Goal: Information Seeking & Learning: Learn about a topic

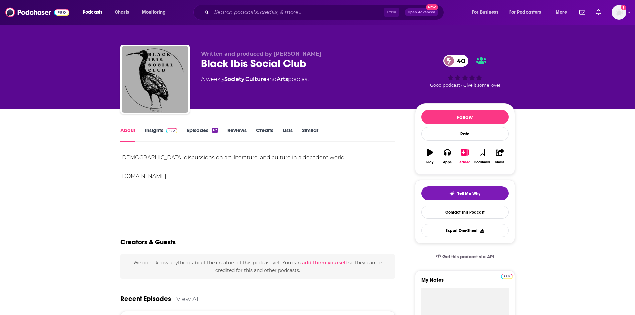
click at [155, 131] on link "Insights" at bounding box center [161, 134] width 33 height 15
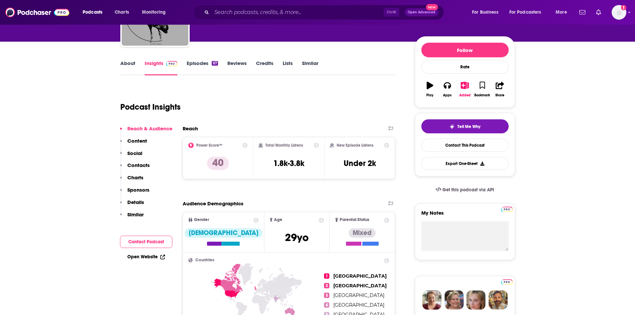
scroll to position [67, 0]
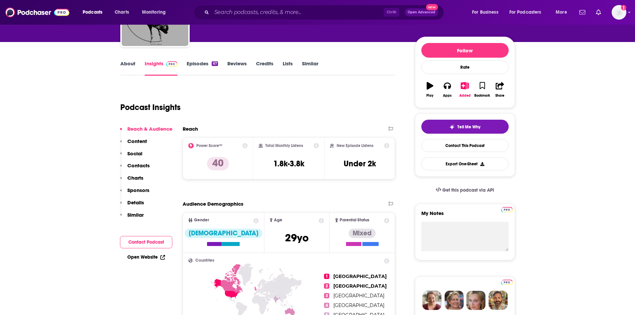
click at [127, 68] on link "About" at bounding box center [127, 67] width 15 height 15
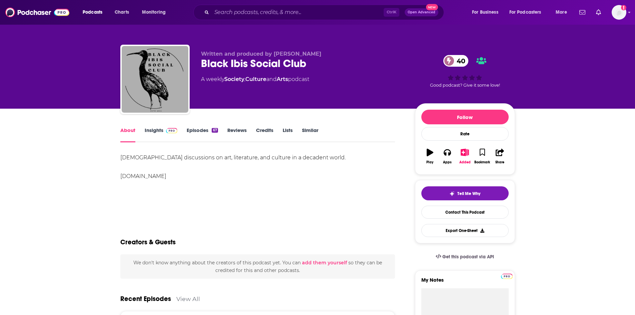
click at [152, 130] on link "Insights" at bounding box center [161, 134] width 33 height 15
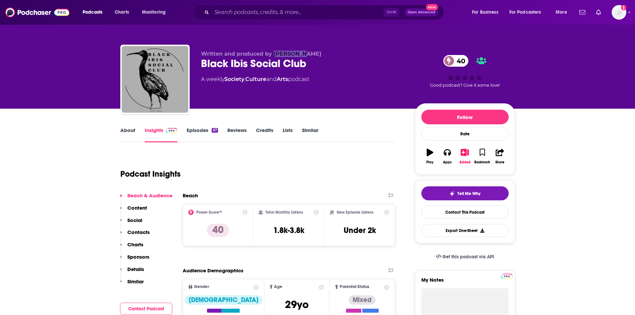
drag, startPoint x: 272, startPoint y: 50, endPoint x: 300, endPoint y: 52, distance: 28.4
click at [300, 52] on div "Written and produced by Alexandru Constantin Black Ibis Social Club 40 A weekly…" at bounding box center [317, 81] width 395 height 72
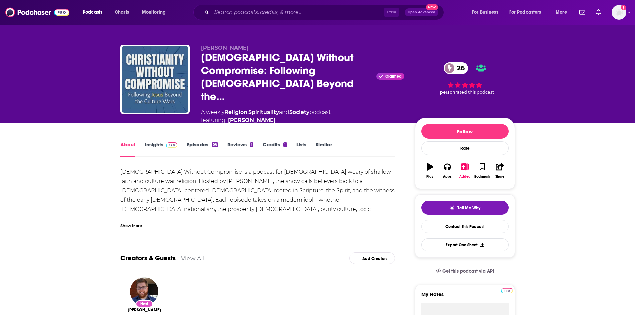
click at [130, 222] on div "Show More" at bounding box center [131, 225] width 22 height 6
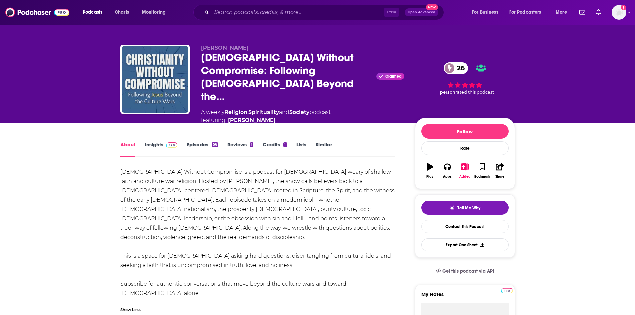
click at [159, 141] on link "Insights" at bounding box center [161, 148] width 33 height 15
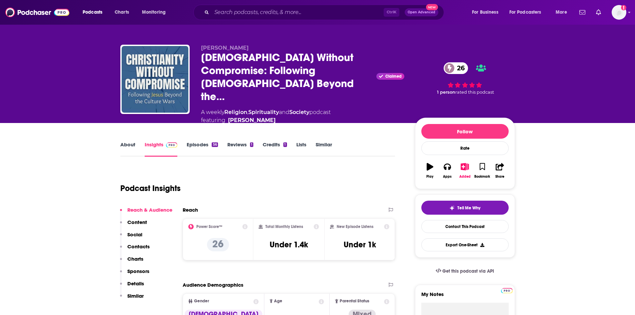
click at [126, 141] on link "About" at bounding box center [127, 148] width 15 height 15
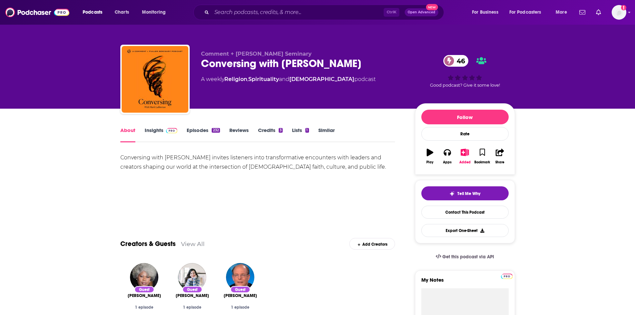
click at [158, 131] on link "Insights" at bounding box center [161, 134] width 33 height 15
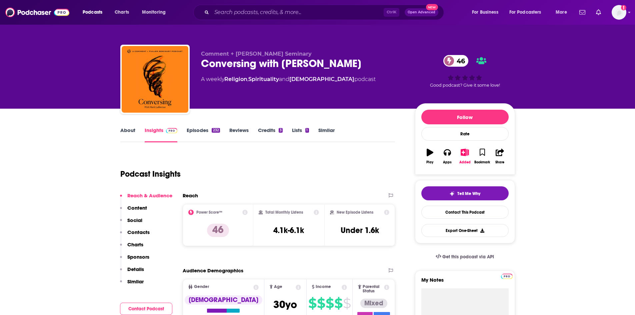
click at [145, 130] on link "Insights" at bounding box center [161, 134] width 33 height 15
click at [137, 132] on div "About" at bounding box center [132, 134] width 24 height 15
click at [128, 130] on link "About" at bounding box center [127, 134] width 15 height 15
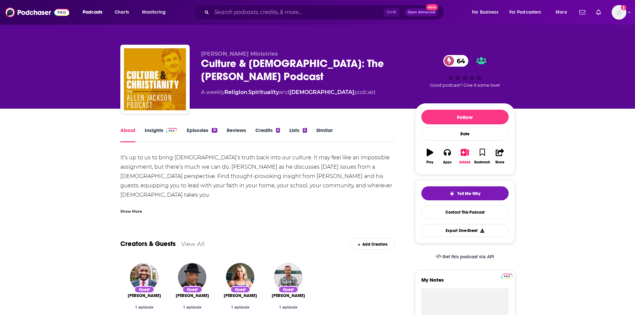
click at [140, 211] on div "Show More" at bounding box center [131, 211] width 22 height 6
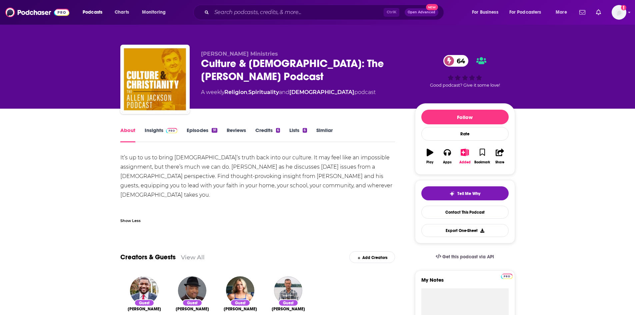
click at [159, 132] on link "Insights" at bounding box center [161, 134] width 33 height 15
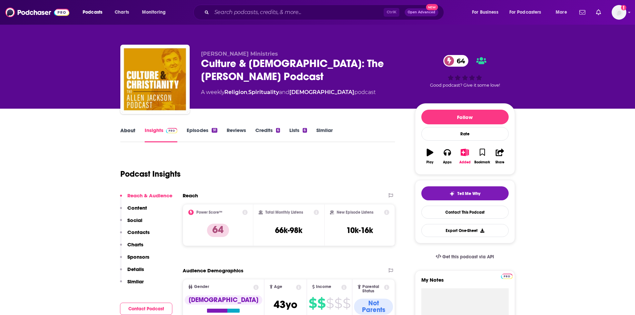
click at [140, 133] on div "About" at bounding box center [132, 134] width 24 height 15
click at [132, 130] on link "About" at bounding box center [127, 134] width 15 height 15
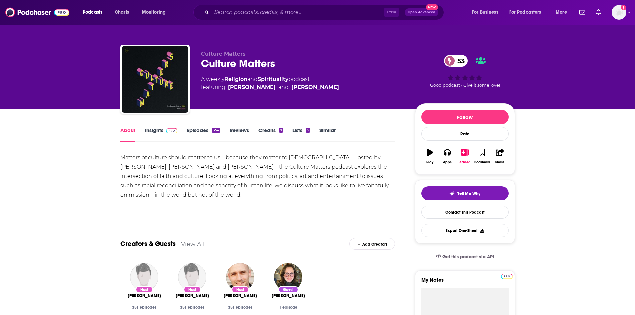
click at [155, 132] on link "Insights" at bounding box center [161, 134] width 33 height 15
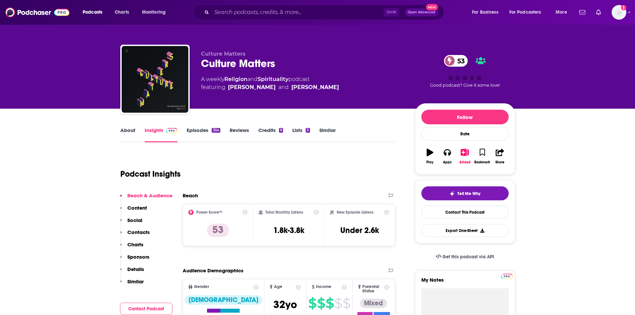
click at [128, 131] on link "About" at bounding box center [127, 134] width 15 height 15
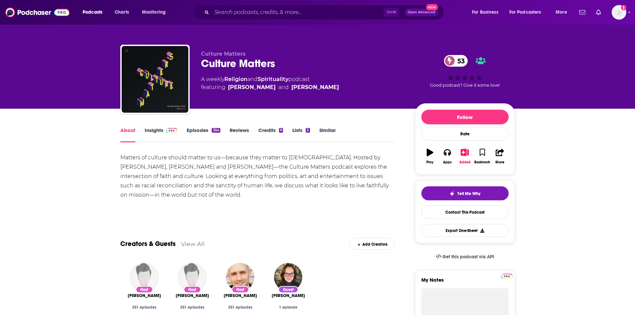
click at [153, 133] on link "Insights" at bounding box center [161, 134] width 33 height 15
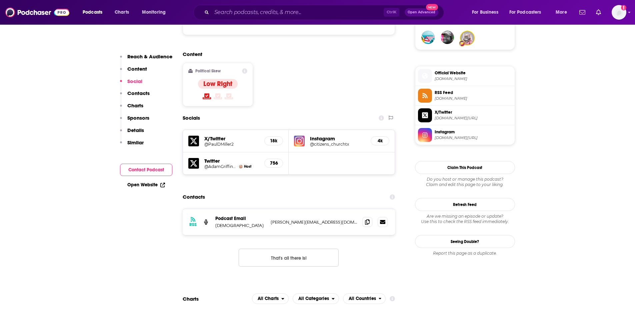
scroll to position [500, 0]
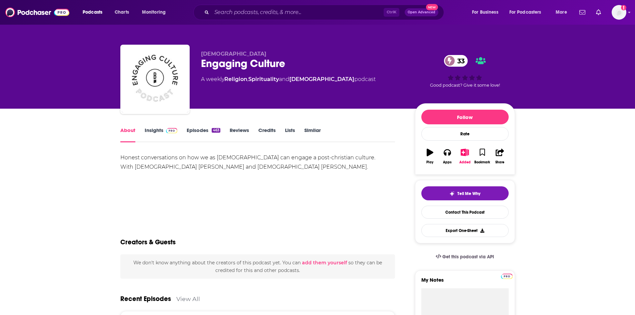
click at [152, 133] on link "Insights" at bounding box center [161, 134] width 33 height 15
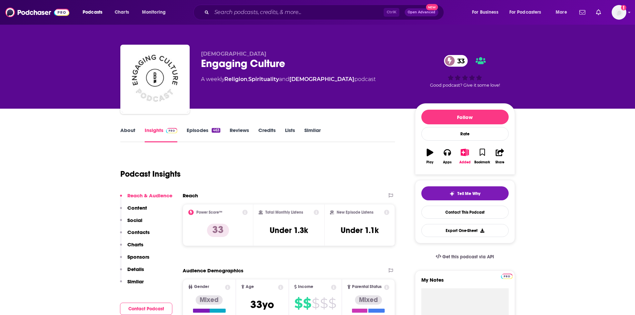
click at [131, 130] on link "About" at bounding box center [127, 134] width 15 height 15
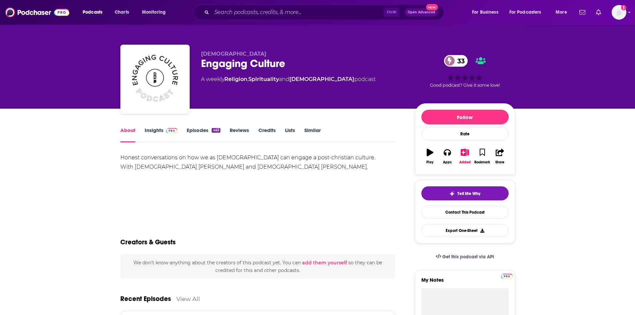
click at [149, 130] on link "Insights" at bounding box center [161, 134] width 33 height 15
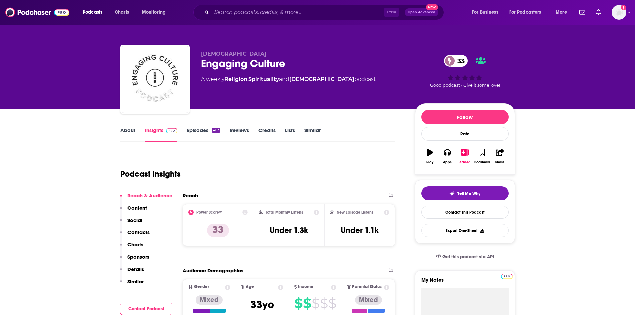
click at [127, 129] on link "About" at bounding box center [127, 134] width 15 height 15
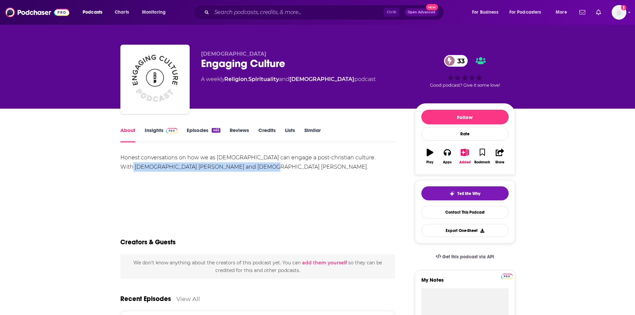
drag, startPoint x: 133, startPoint y: 166, endPoint x: 250, endPoint y: 175, distance: 117.0
click at [250, 175] on div "Honest conversations on how we as Christians can engage a post-christian cultur…" at bounding box center [257, 176] width 275 height 47
copy div "Pastor Brian Kiley and Pastor Judah Sanders"
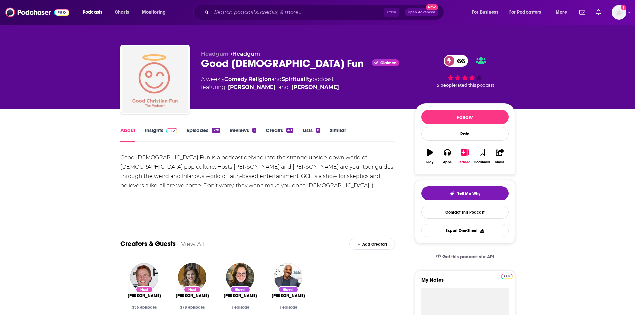
click at [157, 131] on link "Insights" at bounding box center [161, 134] width 33 height 15
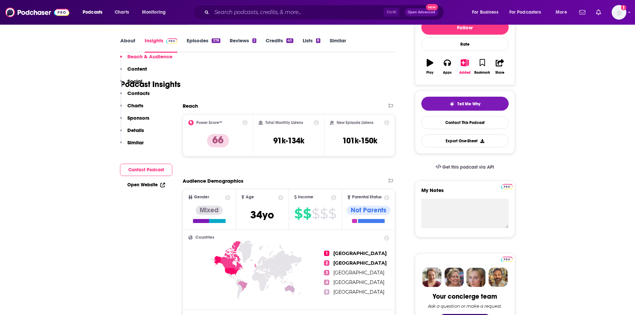
scroll to position [67, 0]
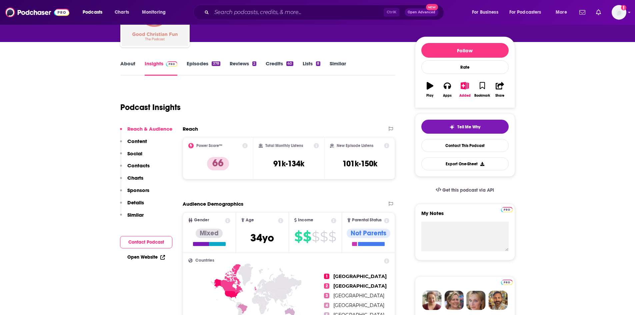
click at [127, 69] on link "About" at bounding box center [127, 67] width 15 height 15
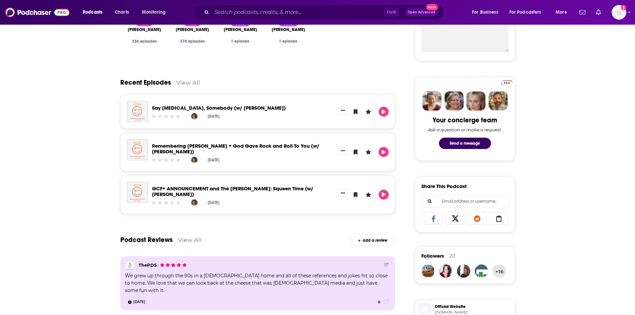
scroll to position [267, 0]
click at [186, 81] on link "View All" at bounding box center [188, 81] width 24 height 7
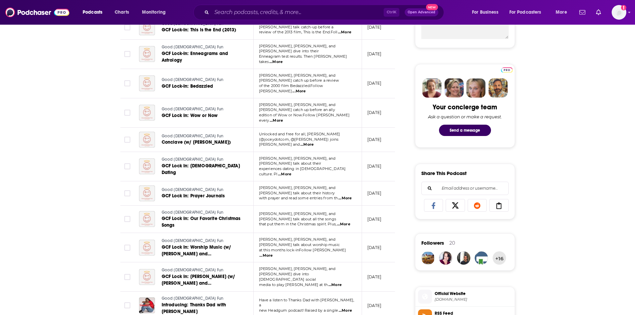
scroll to position [300, 0]
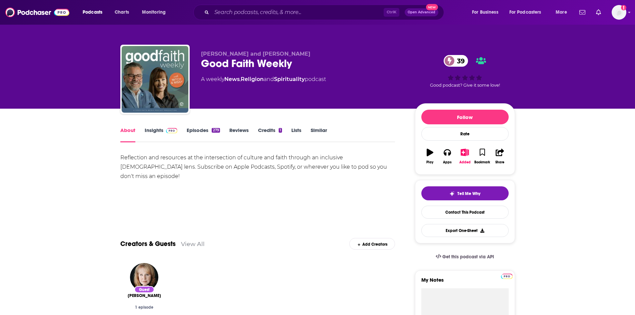
click at [156, 133] on link "Insights" at bounding box center [161, 134] width 33 height 15
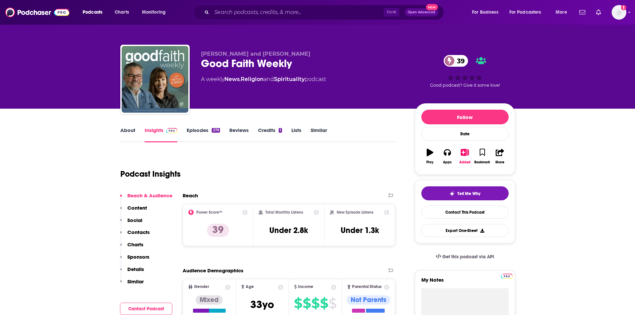
click at [126, 138] on link "About" at bounding box center [127, 134] width 15 height 15
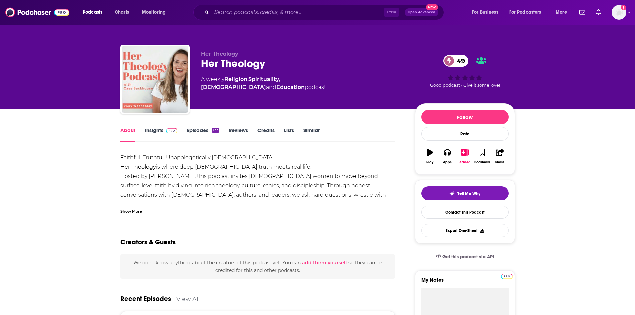
click at [125, 210] on div "Show More" at bounding box center [131, 211] width 22 height 6
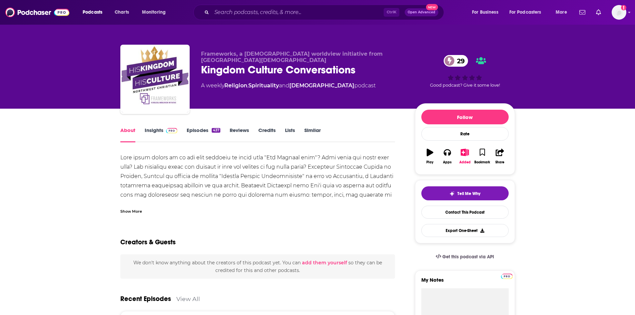
click at [131, 212] on div "Show More" at bounding box center [131, 211] width 22 height 6
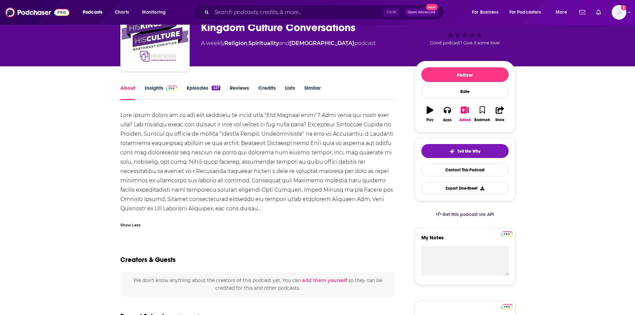
scroll to position [33, 0]
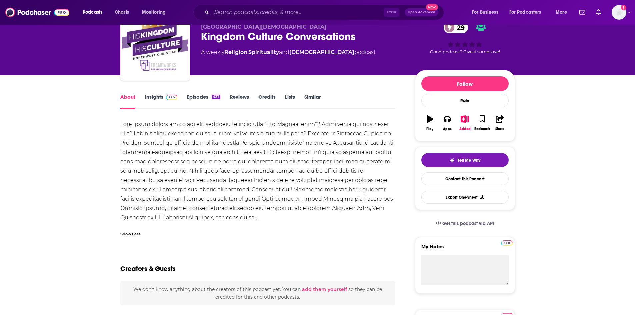
click at [154, 97] on link "Insights" at bounding box center [161, 101] width 33 height 15
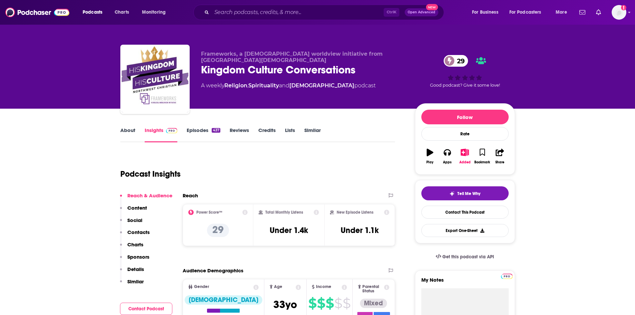
click at [125, 131] on link "About" at bounding box center [127, 134] width 15 height 15
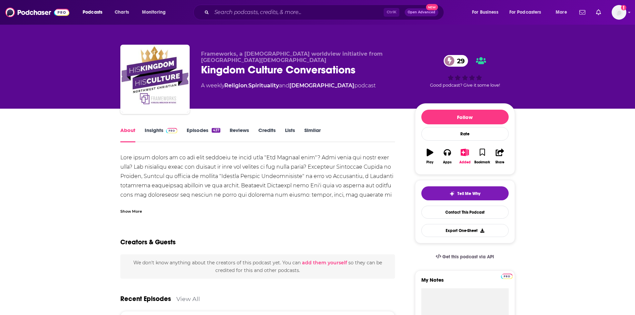
click at [130, 208] on div "Show More" at bounding box center [131, 211] width 22 height 6
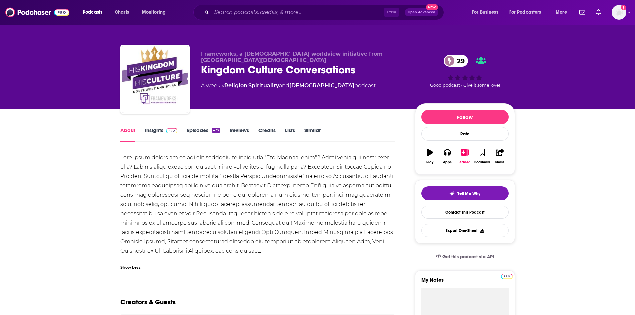
click at [157, 131] on link "Insights" at bounding box center [161, 134] width 33 height 15
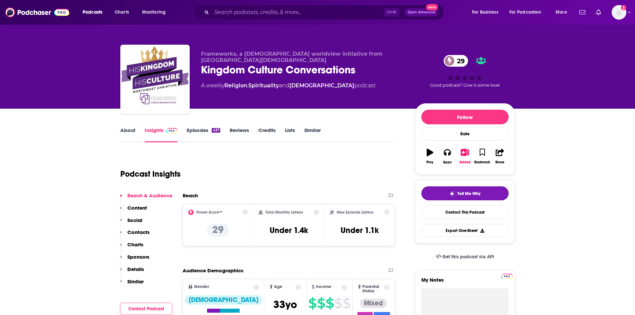
click at [160, 132] on link "Insights" at bounding box center [161, 134] width 33 height 15
click at [201, 53] on span "Frameworks, a Biblical worldview initiative from Northwest Christian School" at bounding box center [292, 57] width 182 height 13
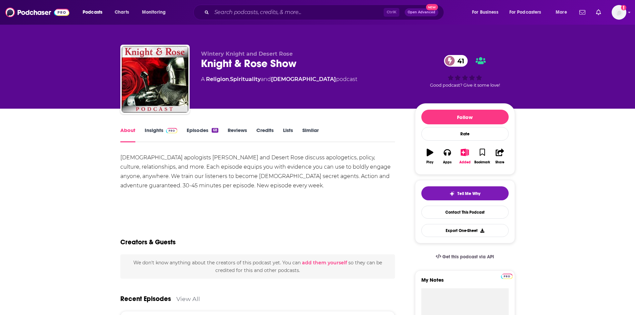
click at [158, 131] on link "Insights" at bounding box center [161, 134] width 33 height 15
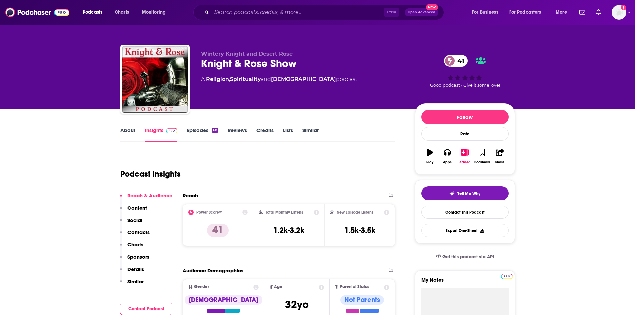
click at [125, 133] on link "About" at bounding box center [127, 134] width 15 height 15
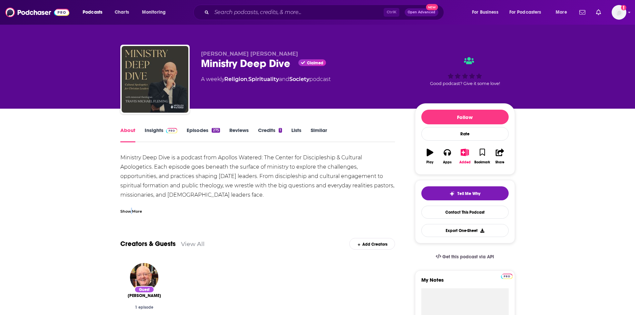
click at [133, 209] on div "Show More" at bounding box center [131, 211] width 22 height 6
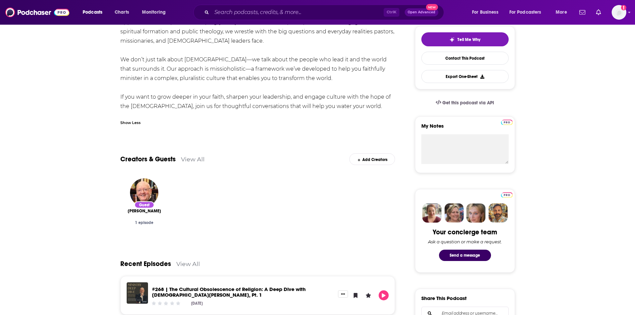
scroll to position [233, 0]
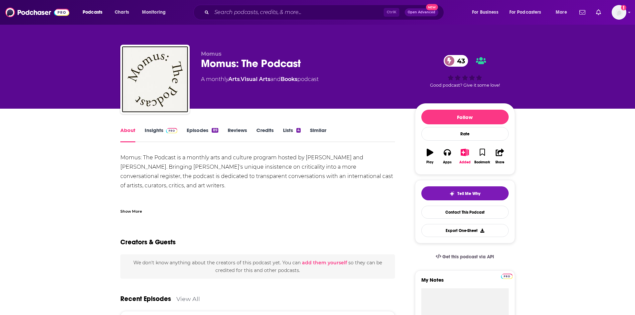
click at [133, 208] on div "Show More" at bounding box center [131, 211] width 22 height 6
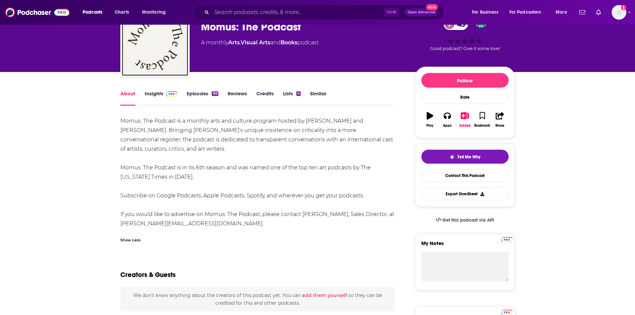
scroll to position [33, 0]
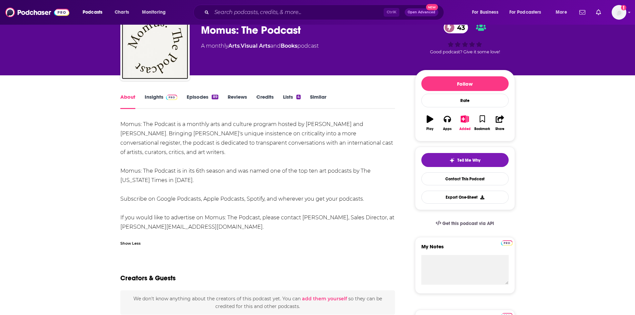
click at [163, 98] on span at bounding box center [170, 97] width 14 height 6
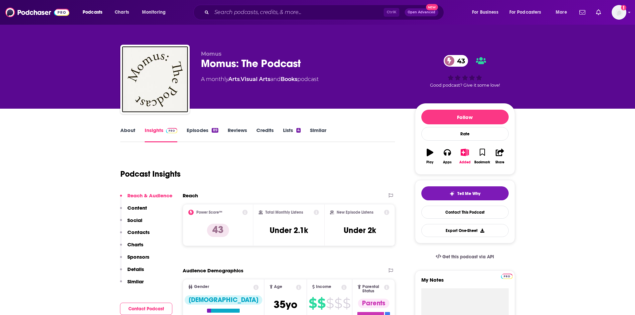
click at [126, 133] on link "About" at bounding box center [127, 134] width 15 height 15
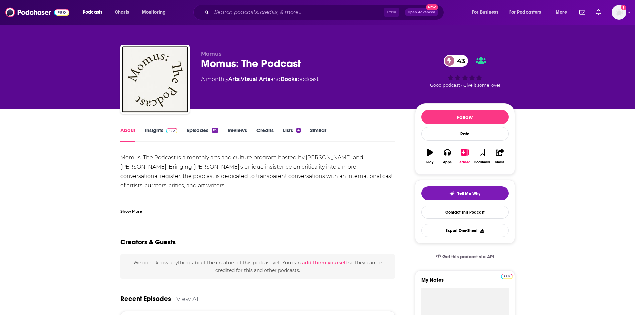
click at [152, 137] on link "Insights" at bounding box center [161, 134] width 33 height 15
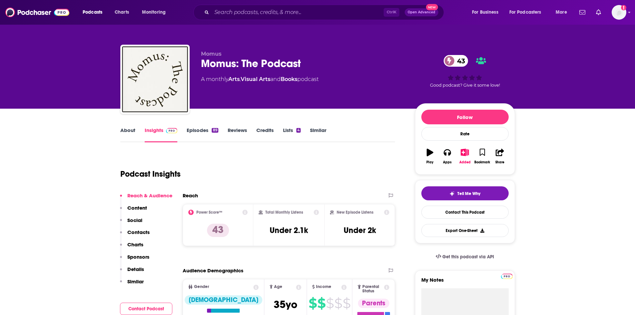
click at [200, 133] on link "Episodes 89" at bounding box center [202, 134] width 31 height 15
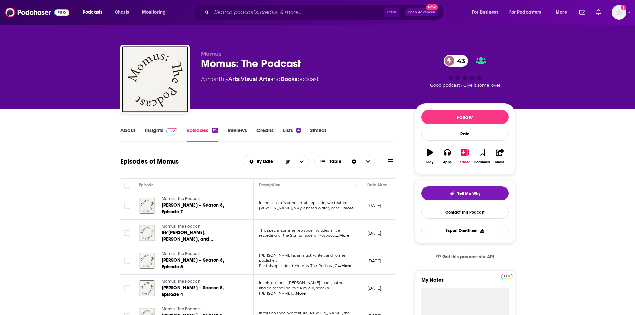
click at [128, 130] on link "About" at bounding box center [127, 134] width 15 height 15
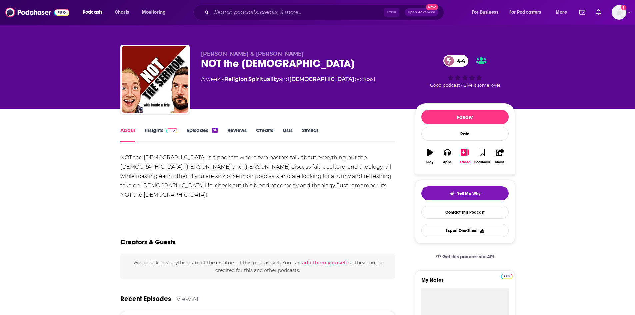
click at [152, 130] on link "Insights" at bounding box center [161, 134] width 33 height 15
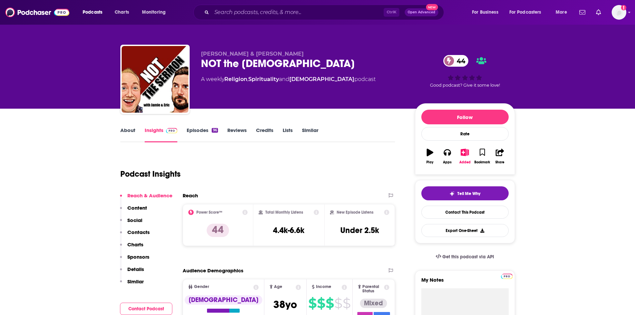
click at [190, 132] on link "Episodes 96" at bounding box center [202, 134] width 31 height 15
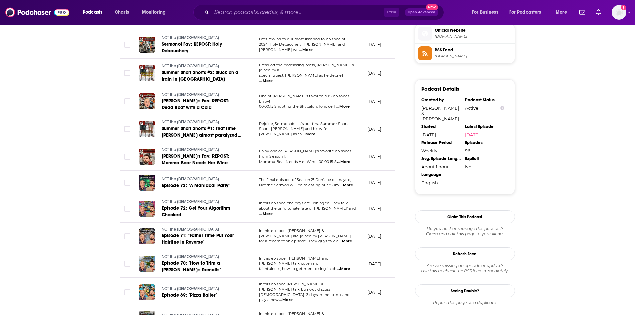
scroll to position [567, 0]
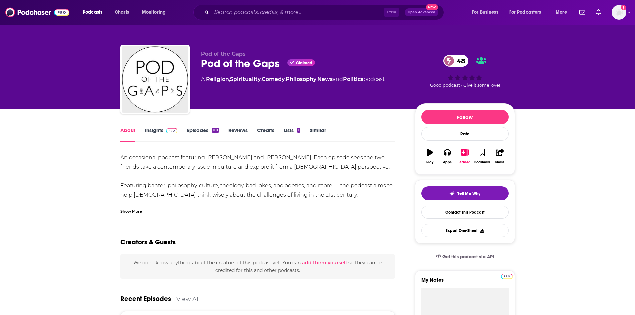
click at [128, 210] on div "Show More" at bounding box center [131, 211] width 22 height 6
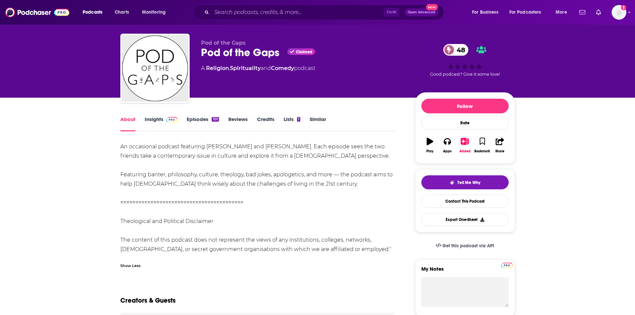
scroll to position [33, 0]
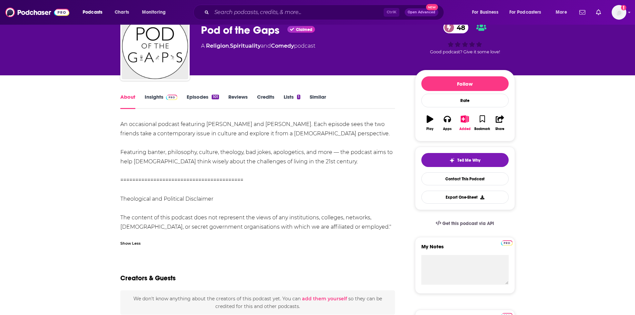
click at [130, 244] on div "Show Less" at bounding box center [130, 243] width 20 height 6
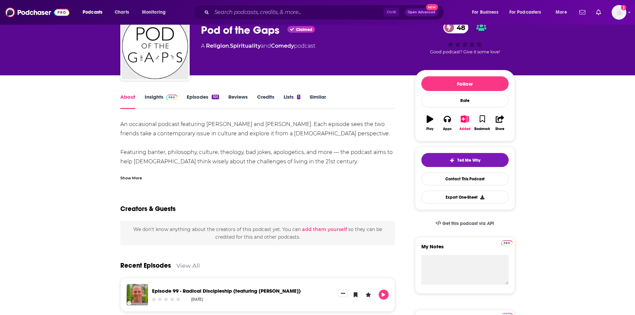
click at [130, 176] on div "Show More" at bounding box center [131, 177] width 22 height 6
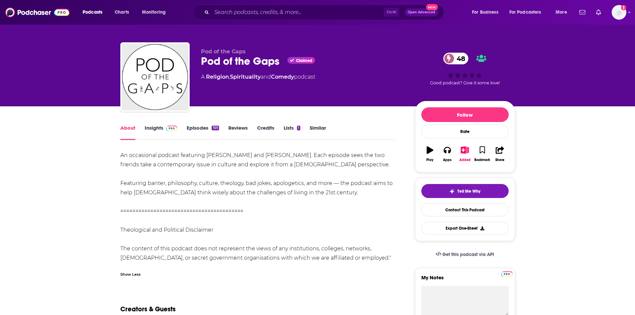
scroll to position [0, 0]
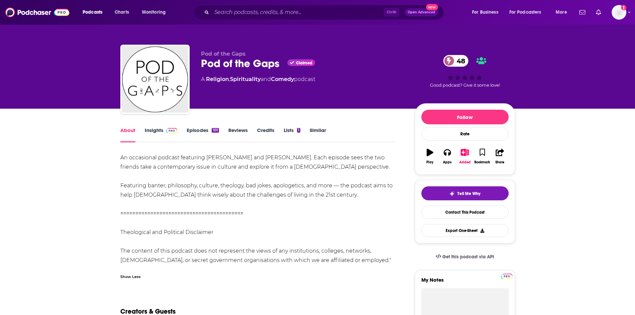
click at [157, 132] on link "Insights" at bounding box center [161, 134] width 33 height 15
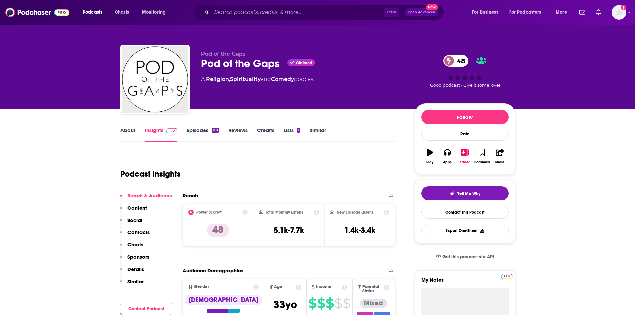
click at [197, 135] on link "Episodes 101" at bounding box center [203, 134] width 32 height 15
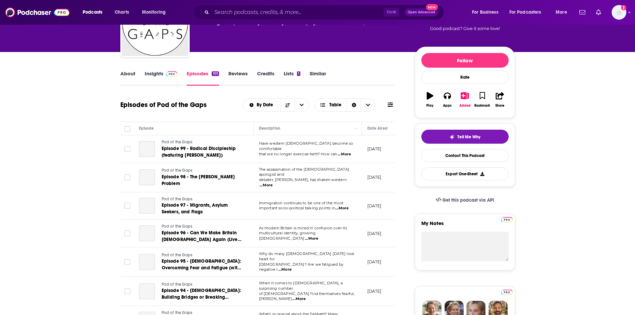
scroll to position [67, 0]
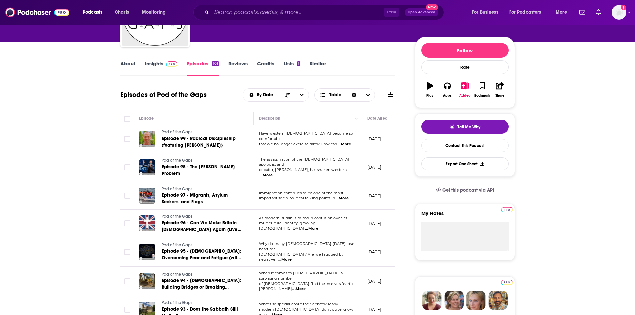
click at [273, 173] on span "...More" at bounding box center [265, 175] width 13 height 5
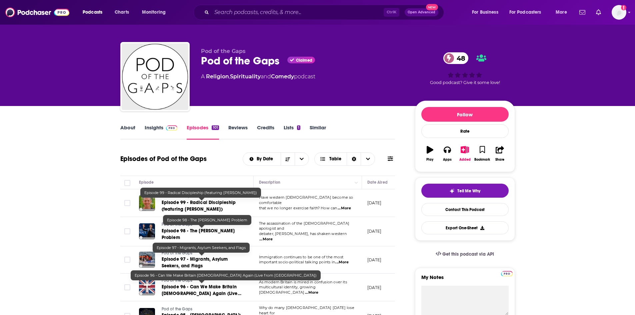
scroll to position [0, 0]
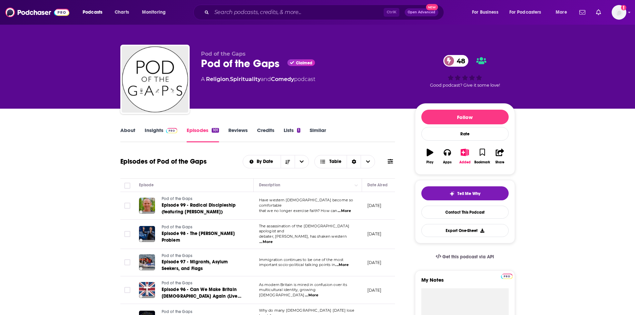
click at [127, 130] on link "About" at bounding box center [127, 134] width 15 height 15
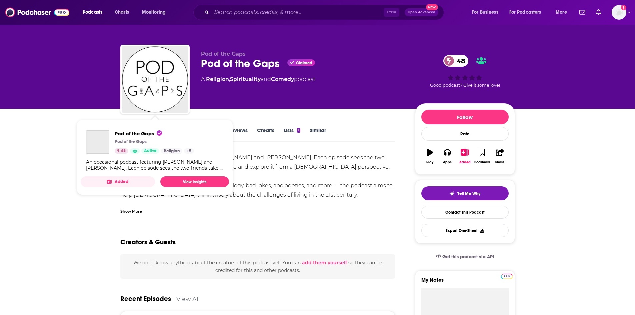
click at [306, 197] on div "An occasional podcast featuring Aaron Edwards and Andy Bannister. Each episode …" at bounding box center [257, 209] width 275 height 112
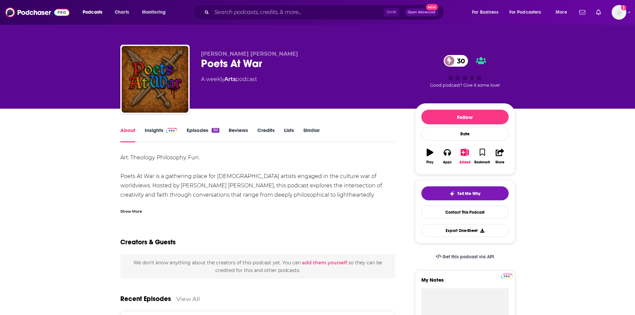
click at [129, 213] on div "Show More" at bounding box center [131, 211] width 22 height 6
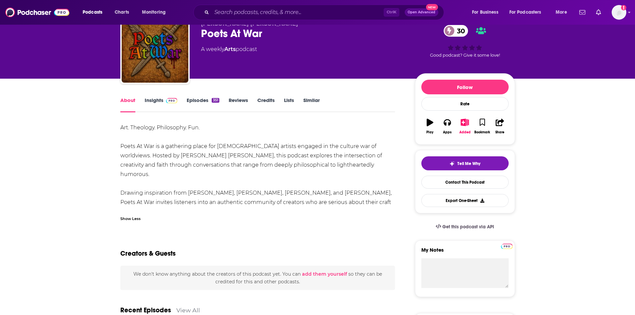
scroll to position [33, 0]
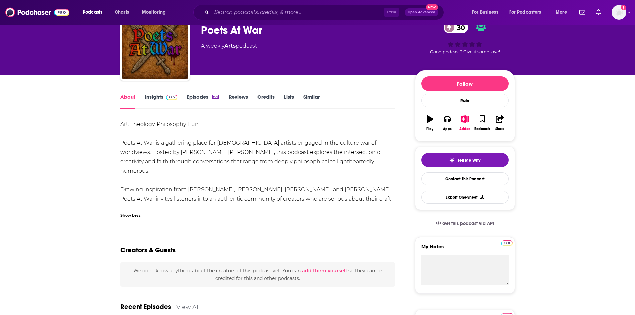
click at [150, 100] on link "Insights" at bounding box center [161, 101] width 33 height 15
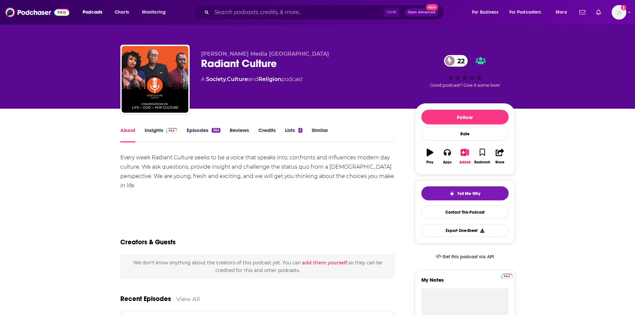
click at [147, 129] on link "Insights" at bounding box center [161, 134] width 33 height 15
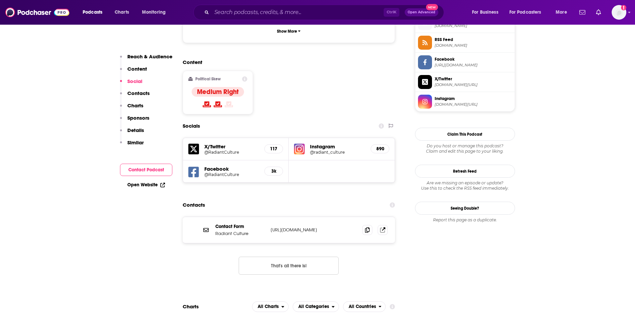
scroll to position [500, 0]
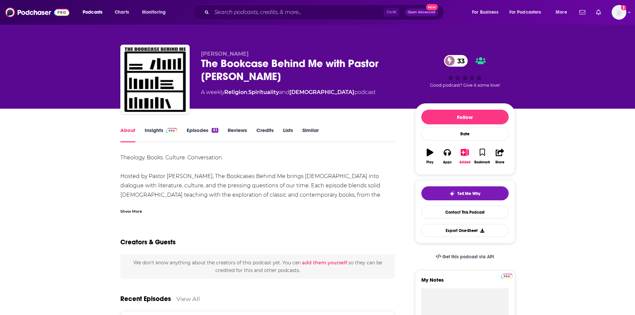
click at [136, 208] on div "Show More" at bounding box center [131, 211] width 22 height 6
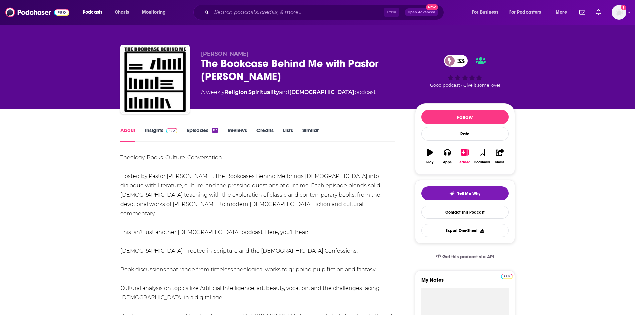
click at [191, 130] on link "Episodes 83" at bounding box center [202, 134] width 31 height 15
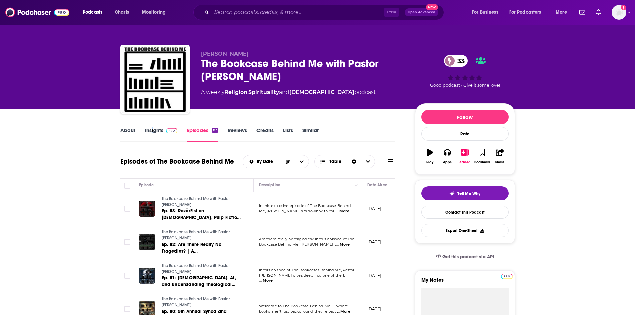
click at [155, 136] on link "Insights" at bounding box center [161, 134] width 33 height 15
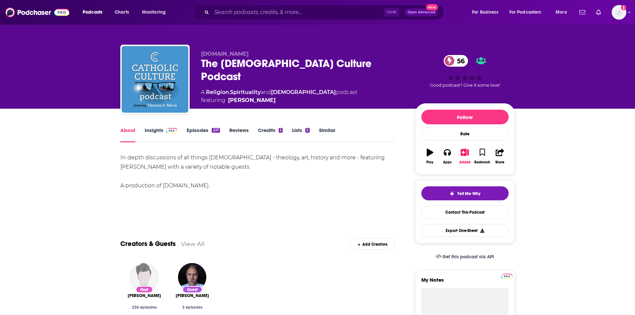
click at [200, 132] on link "Episodes 237" at bounding box center [203, 134] width 33 height 15
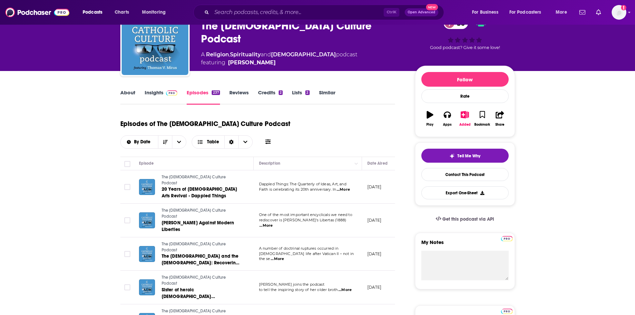
scroll to position [33, 0]
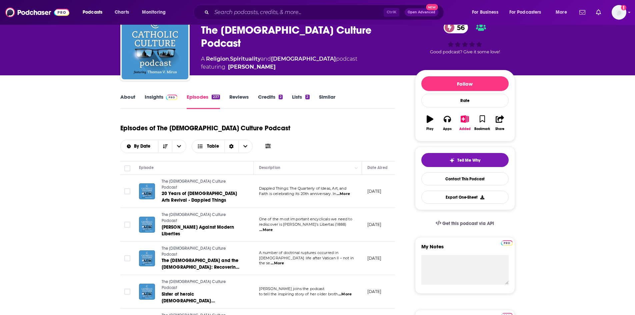
click at [154, 94] on link "Insights" at bounding box center [161, 101] width 33 height 15
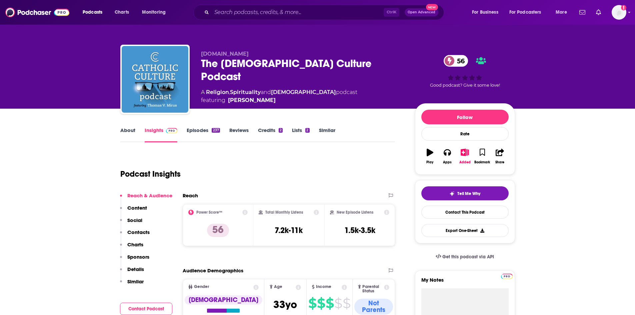
click at [126, 133] on link "About" at bounding box center [127, 134] width 15 height 15
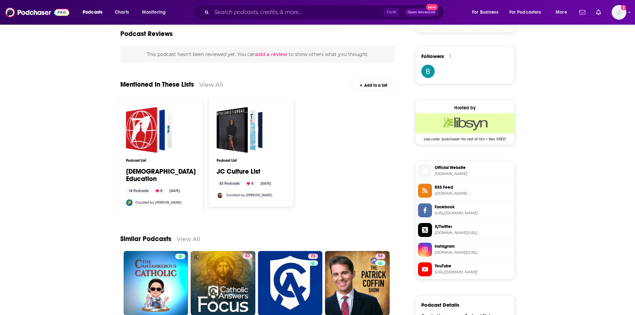
scroll to position [467, 0]
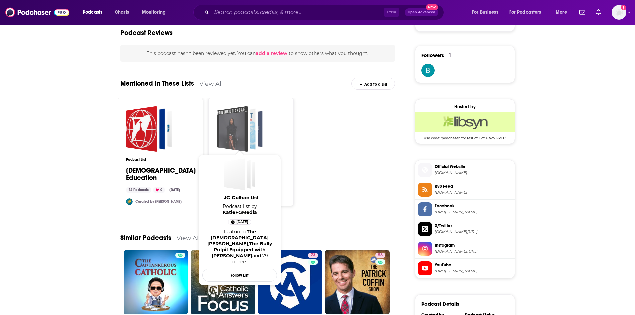
click at [236, 137] on div "JC Culture List" at bounding box center [231, 129] width 31 height 46
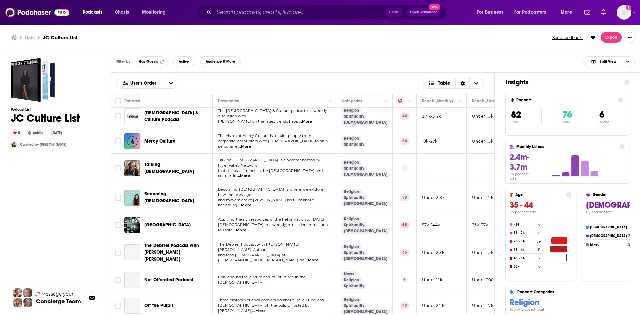
scroll to position [100, 0]
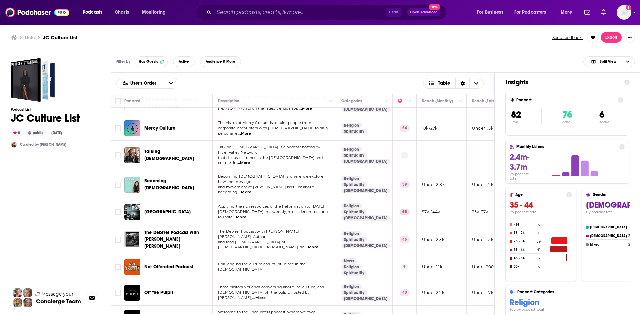
click at [250, 160] on span "...More" at bounding box center [243, 162] width 13 height 5
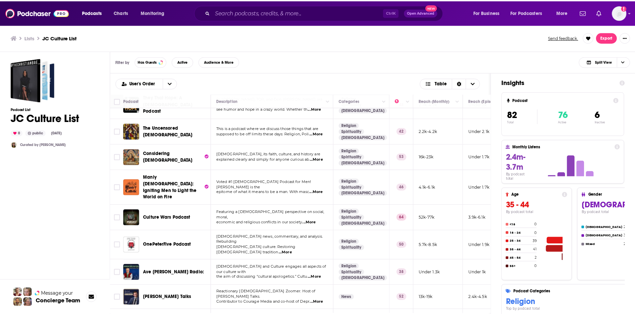
scroll to position [1775, 0]
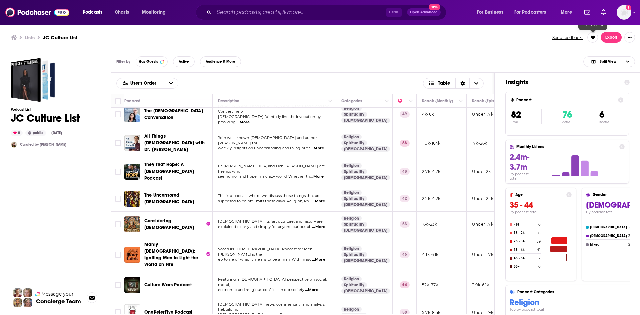
click at [594, 40] on button at bounding box center [592, 37] width 11 height 11
click at [631, 42] on button "Show More Button" at bounding box center [629, 37] width 11 height 11
click at [409, 60] on div "Filter by Has Guests Active Audience & More Split View" at bounding box center [375, 62] width 529 height 22
click at [622, 16] on img "Logged in as luilaking" at bounding box center [624, 12] width 15 height 15
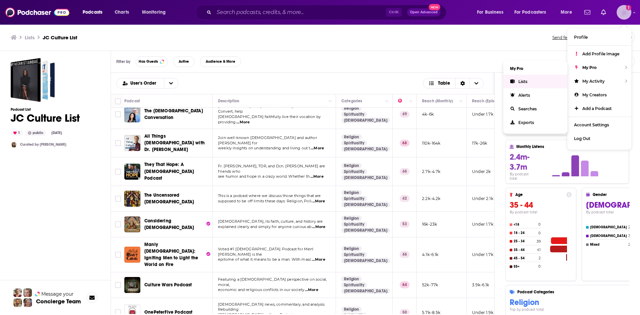
click at [527, 79] on span "Lists" at bounding box center [522, 81] width 9 height 5
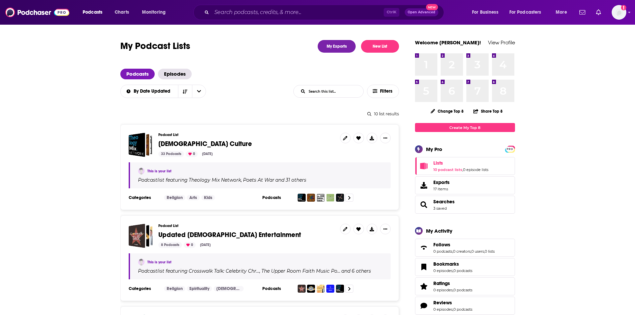
click at [483, 200] on span "Searches 3 saved" at bounding box center [465, 205] width 100 height 18
click at [451, 206] on span "3 saved" at bounding box center [443, 208] width 21 height 5
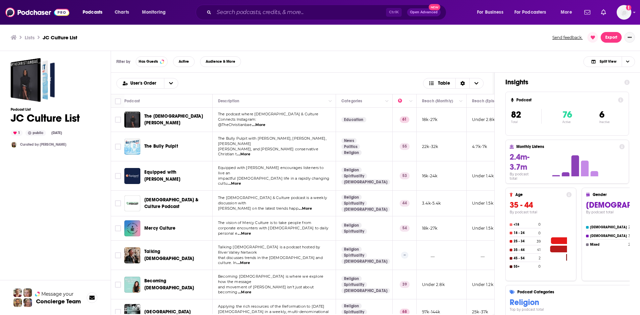
click at [629, 36] on icon "Show More Button" at bounding box center [630, 37] width 4 height 4
click at [582, 74] on button "Follow" at bounding box center [607, 77] width 64 height 12
click at [440, 47] on div "Lists JC Culture List Send feedback. Export" at bounding box center [320, 37] width 640 height 27
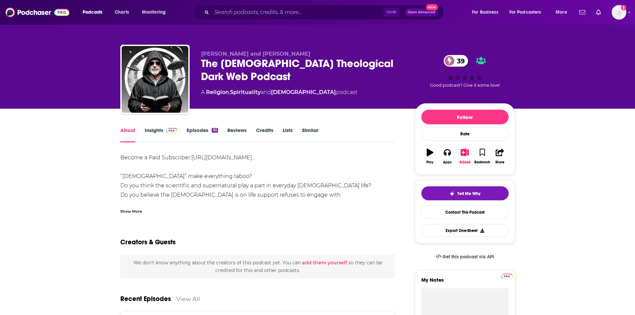
click at [130, 210] on div "Show More" at bounding box center [131, 211] width 22 height 6
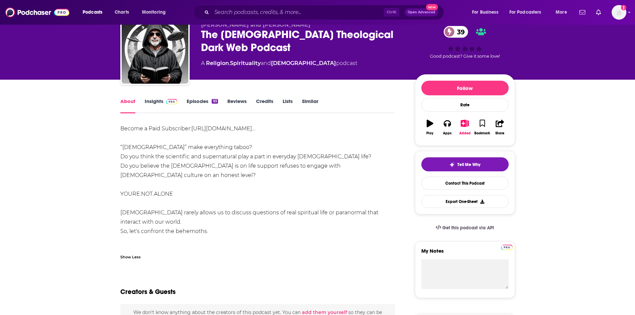
scroll to position [33, 0]
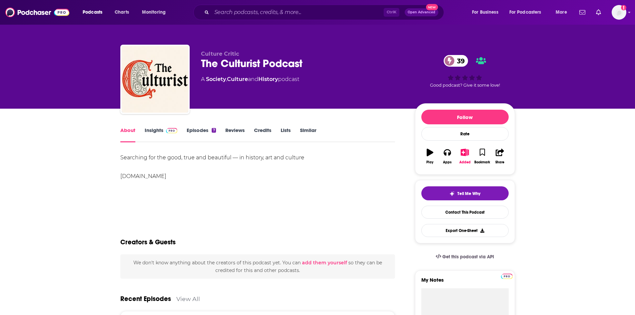
click at [155, 134] on link "Insights" at bounding box center [161, 134] width 33 height 15
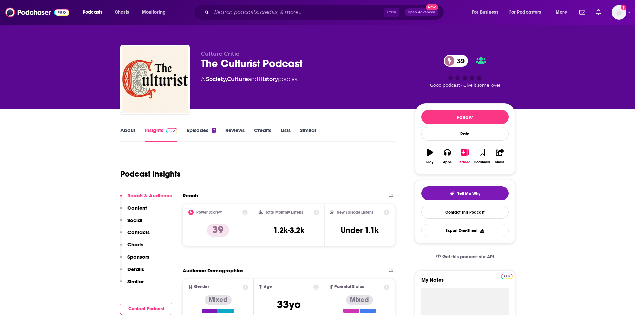
click at [194, 131] on link "Episodes 7" at bounding box center [201, 134] width 29 height 15
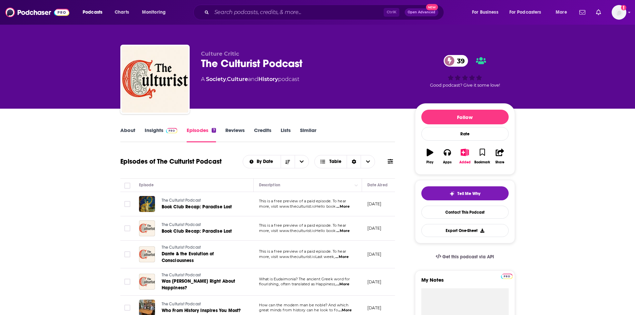
click at [158, 134] on link "Insights" at bounding box center [161, 134] width 33 height 15
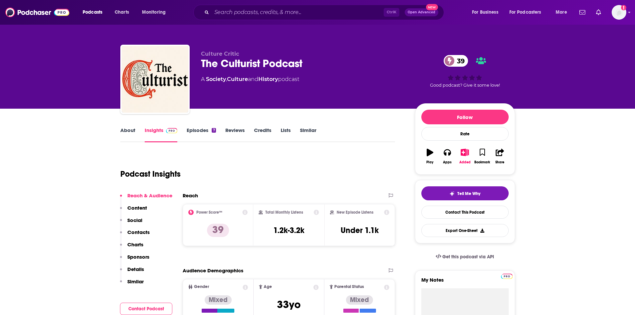
click at [129, 132] on link "About" at bounding box center [127, 134] width 15 height 15
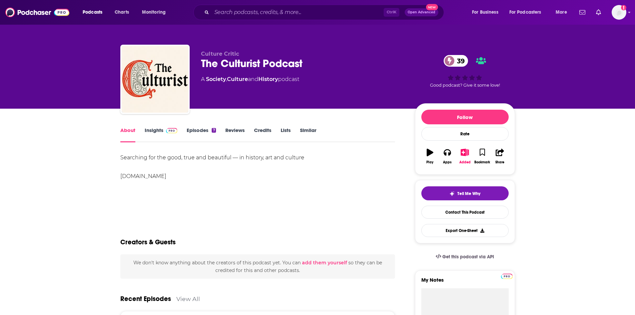
click at [145, 176] on div "Searching for the good, true and beautiful — in history, art and culture [DOMAI…" at bounding box center [257, 167] width 275 height 28
drag, startPoint x: 121, startPoint y: 175, endPoint x: 173, endPoint y: 180, distance: 52.6
click at [173, 180] on div "Searching for the good, true and beautiful — in history, art and culture [DOMAI…" at bounding box center [257, 167] width 275 height 28
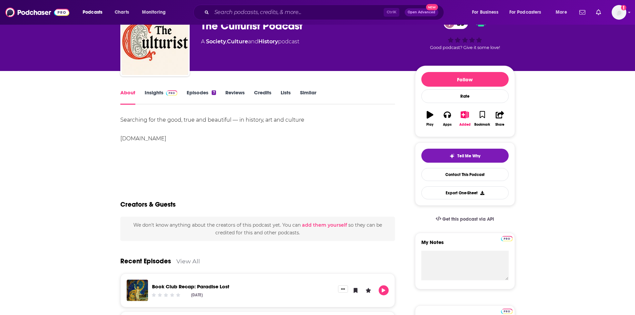
scroll to position [33, 0]
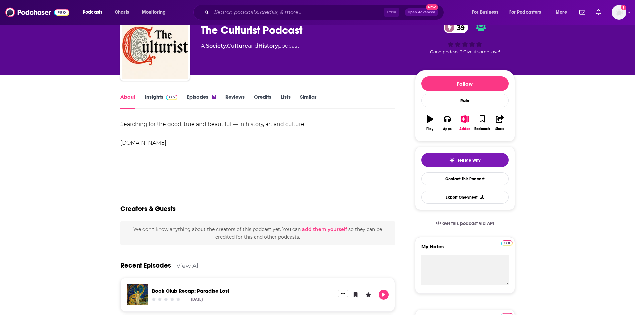
click at [158, 98] on link "Insights" at bounding box center [161, 101] width 33 height 15
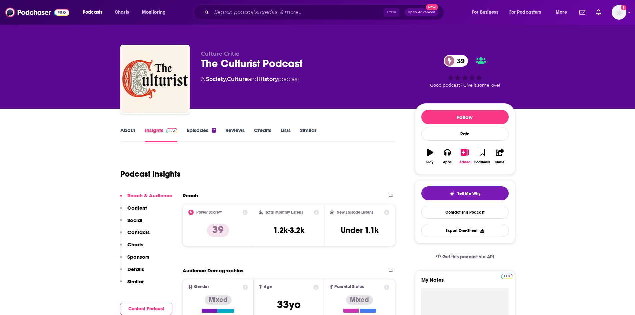
click at [186, 131] on div "Insights" at bounding box center [166, 134] width 42 height 15
click at [193, 131] on link "Episodes 7" at bounding box center [201, 134] width 29 height 15
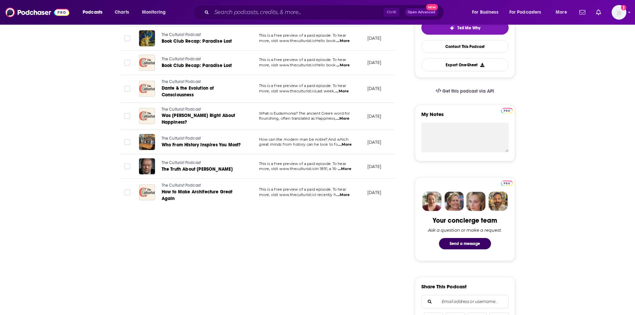
scroll to position [167, 0]
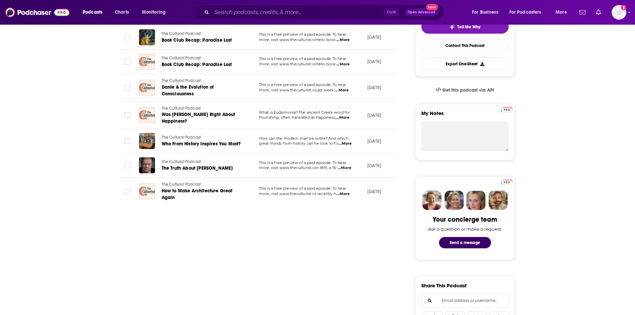
click at [347, 194] on span "...More" at bounding box center [342, 193] width 13 height 5
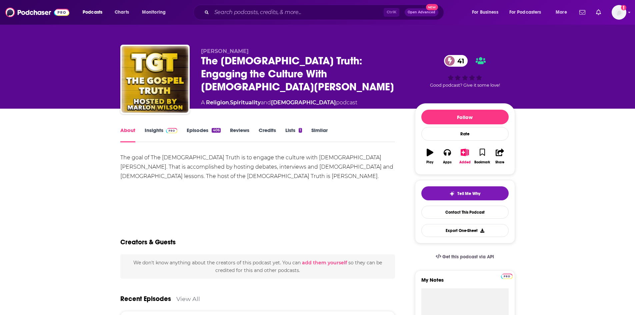
click at [199, 128] on link "Episodes 406" at bounding box center [204, 134] width 34 height 15
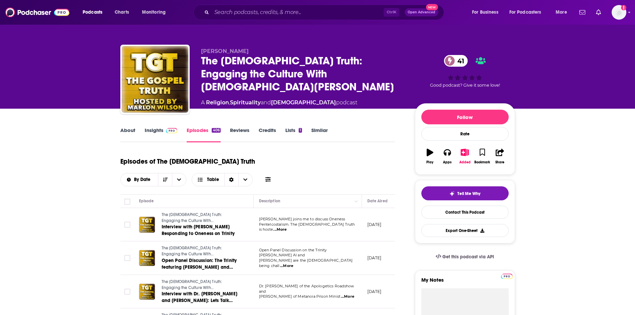
click at [159, 136] on link "Insights" at bounding box center [161, 134] width 33 height 15
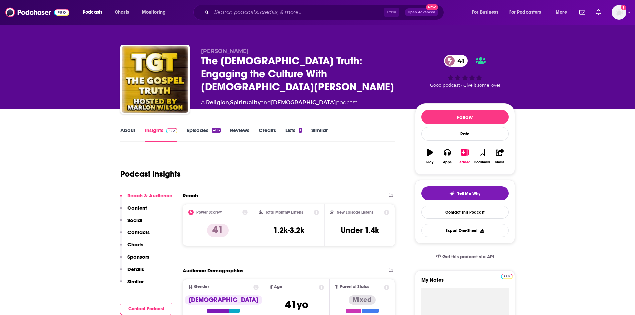
click at [125, 132] on link "About" at bounding box center [127, 134] width 15 height 15
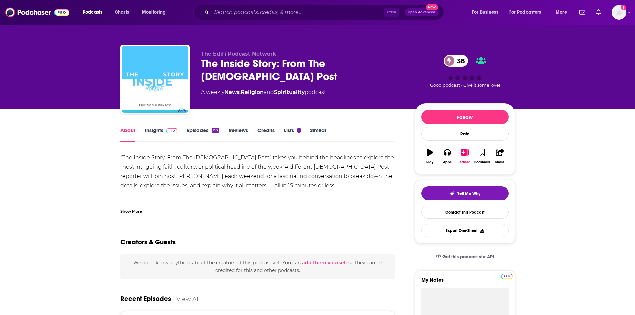
click at [155, 131] on link "Insights" at bounding box center [161, 134] width 33 height 15
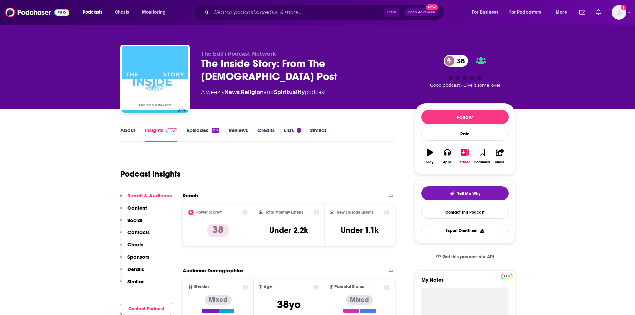
click at [131, 132] on link "About" at bounding box center [127, 134] width 15 height 15
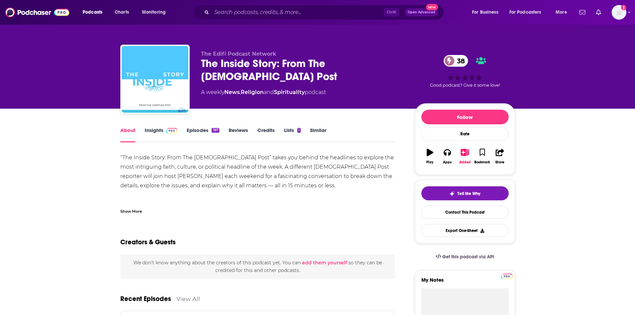
click at [154, 133] on link "Insights" at bounding box center [161, 134] width 33 height 15
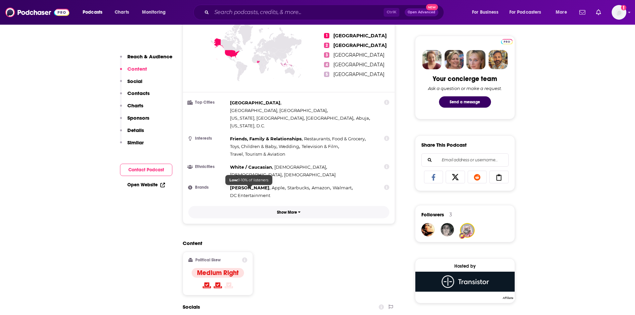
scroll to position [500, 0]
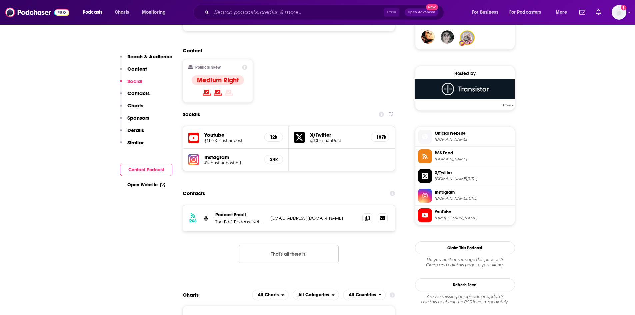
click at [144, 181] on div "Open Website" at bounding box center [146, 185] width 52 height 12
click at [146, 189] on div "Open Website" at bounding box center [146, 185] width 52 height 12
click at [143, 187] on link "Open Website" at bounding box center [146, 185] width 38 height 6
click at [150, 185] on link "Open Website" at bounding box center [146, 185] width 38 height 6
click at [203, 149] on div "Instagram @christianpostintl 24k" at bounding box center [236, 160] width 106 height 22
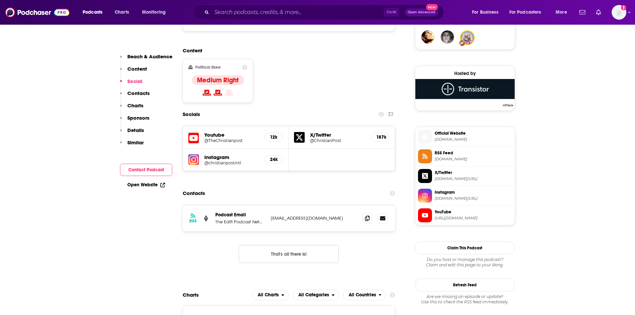
click at [217, 160] on h5 "@christianpostintl" at bounding box center [231, 162] width 55 height 5
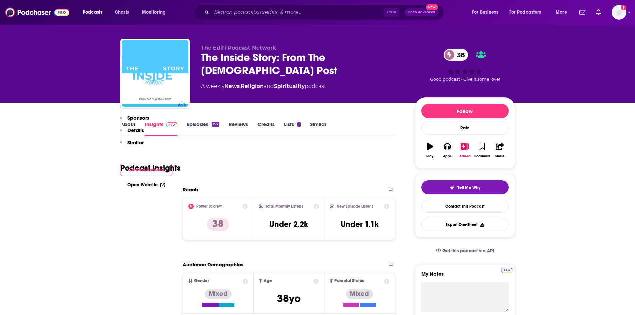
scroll to position [0, 0]
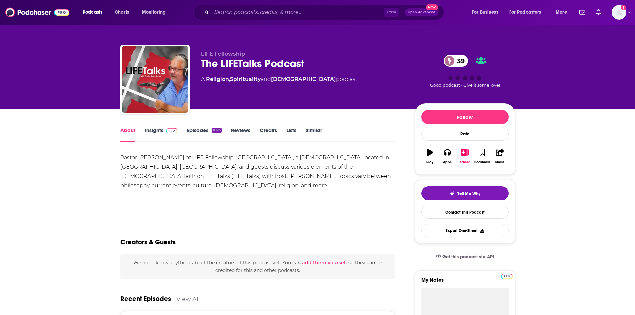
click at [161, 134] on link "Insights" at bounding box center [161, 134] width 33 height 15
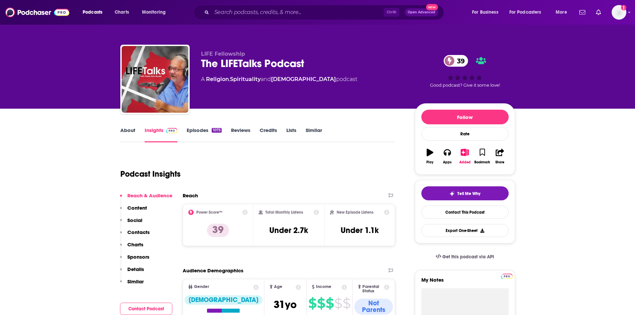
click at [199, 129] on link "Episodes 1073" at bounding box center [204, 134] width 35 height 15
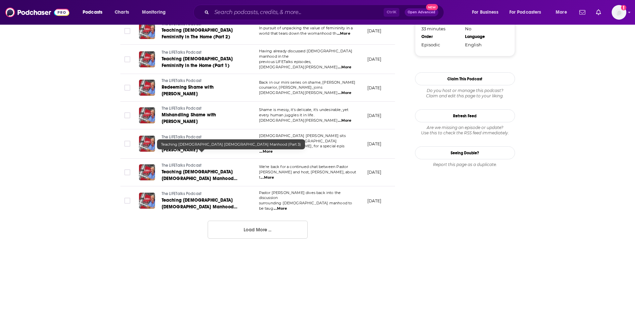
scroll to position [686, 0]
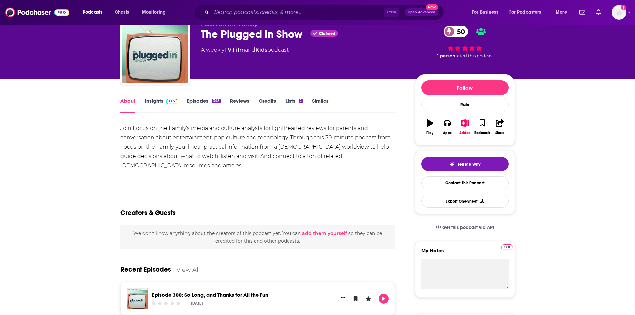
scroll to position [33, 0]
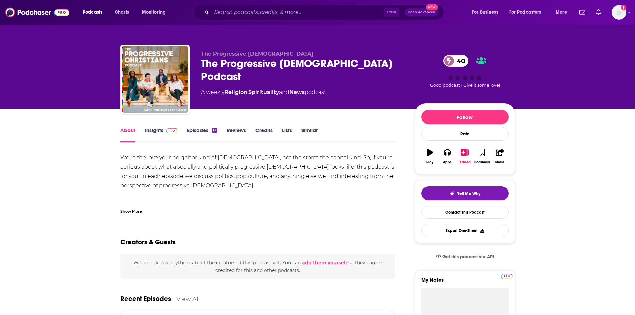
click at [270, 201] on div "We're the love your neighbor kind of [DEMOGRAPHIC_DATA], not the storm the capi…" at bounding box center [257, 183] width 275 height 61
click at [202, 131] on link "Episodes 61" at bounding box center [202, 134] width 30 height 15
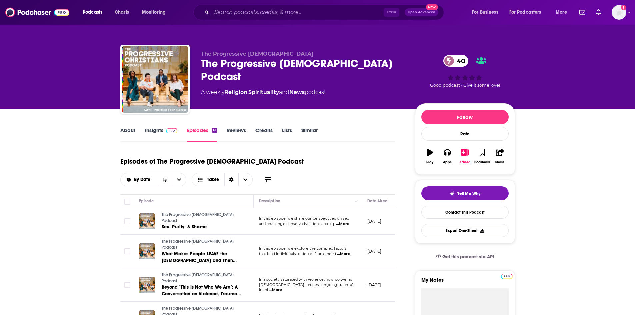
click at [148, 130] on link "Insights" at bounding box center [161, 134] width 33 height 15
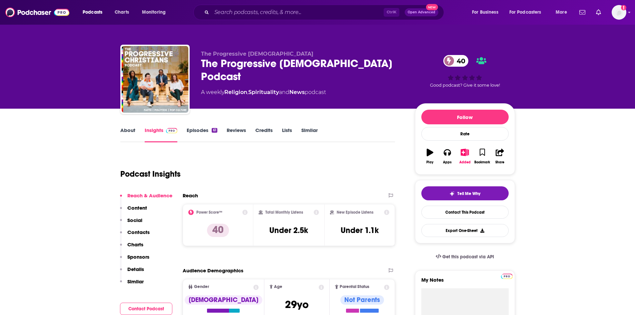
click at [124, 130] on link "About" at bounding box center [127, 134] width 15 height 15
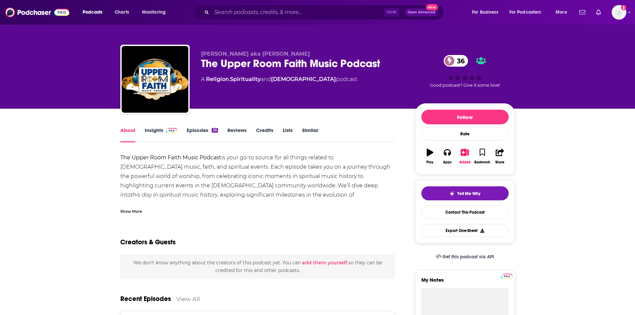
click at [132, 208] on div "Show More" at bounding box center [131, 211] width 22 height 6
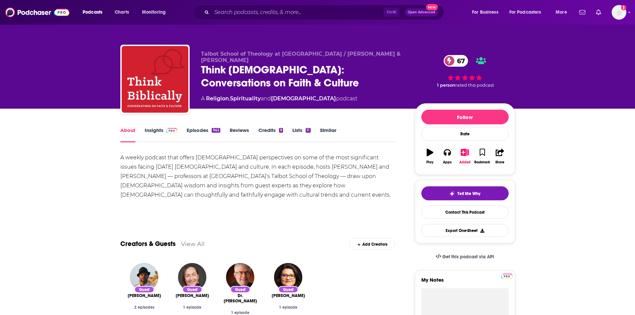
click at [209, 128] on link "Episodes 942" at bounding box center [203, 134] width 33 height 15
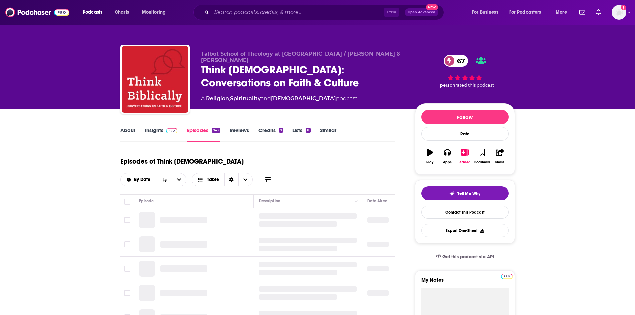
click at [158, 131] on link "Insights" at bounding box center [161, 134] width 33 height 15
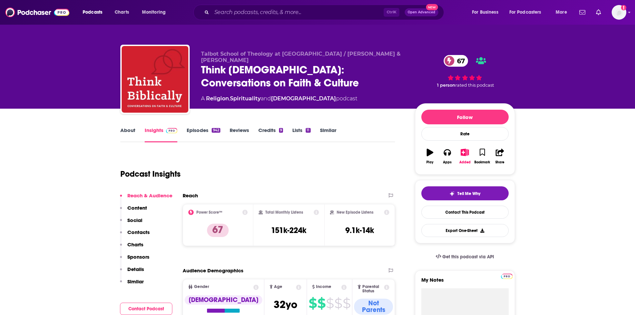
click at [190, 127] on link "Episodes 942" at bounding box center [203, 134] width 33 height 15
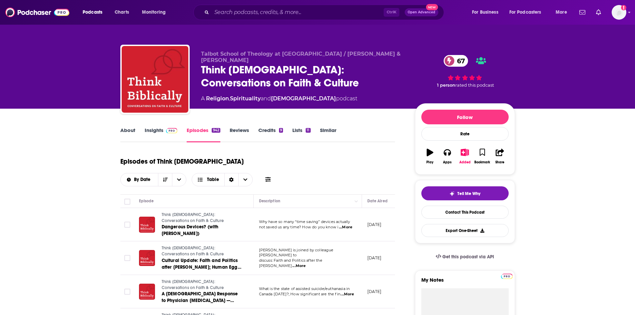
click at [164, 130] on span at bounding box center [170, 130] width 14 height 6
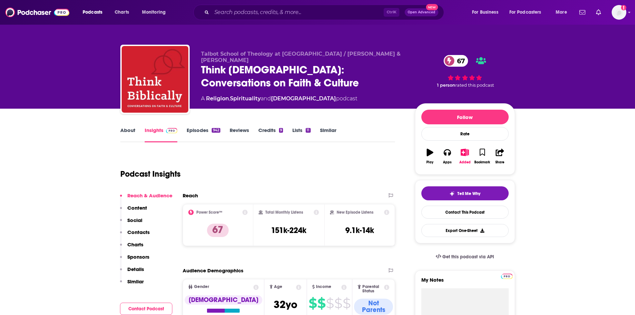
click at [122, 130] on link "About" at bounding box center [127, 134] width 15 height 15
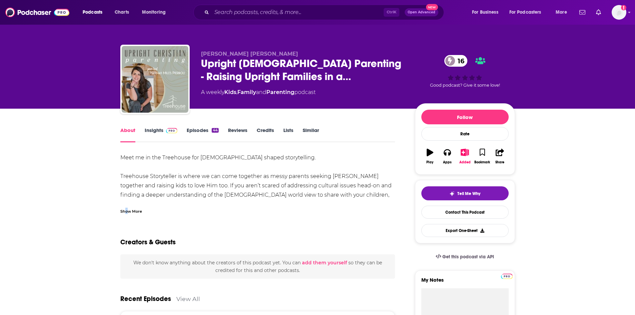
click at [126, 214] on div "Show More" at bounding box center [131, 211] width 22 height 6
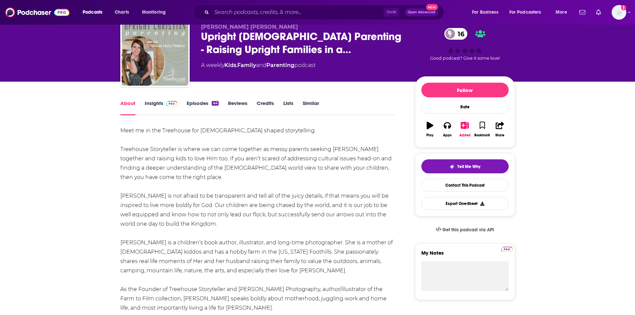
scroll to position [33, 0]
